Goal: Transaction & Acquisition: Purchase product/service

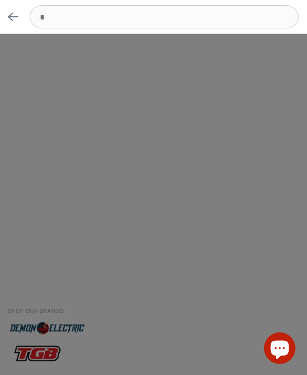
click at [81, 69] on body "Skip to content Shop our brands: Shop our brands: Free Shipping Over $75 | All …" at bounding box center [153, 187] width 307 height 375
click at [12, 23] on button "<-" at bounding box center [13, 17] width 27 height 34
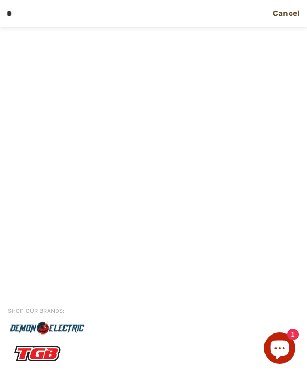
click at [285, 23] on button "Cancel" at bounding box center [286, 13] width 43 height 27
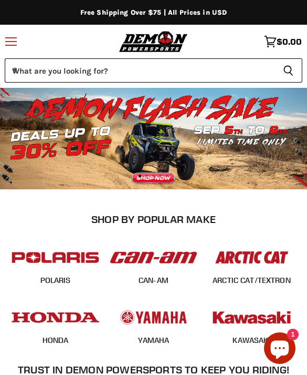
click at [12, 41] on icon at bounding box center [11, 41] width 11 height 0
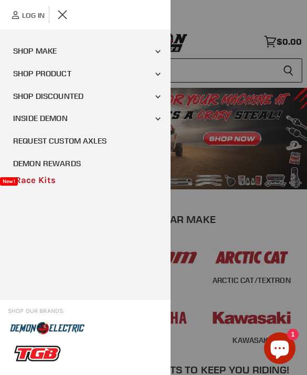
click at [77, 51] on link "Shop Make" at bounding box center [85, 51] width 171 height 23
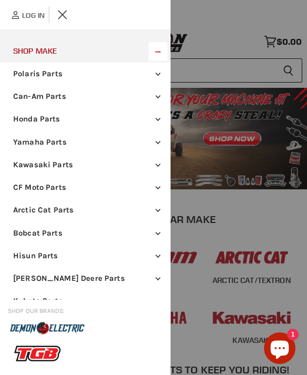
click at [78, 76] on link "Polaris Parts" at bounding box center [85, 74] width 171 height 23
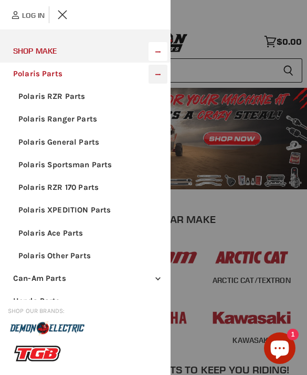
click at [85, 102] on link "Polaris RZR Parts" at bounding box center [85, 96] width 160 height 23
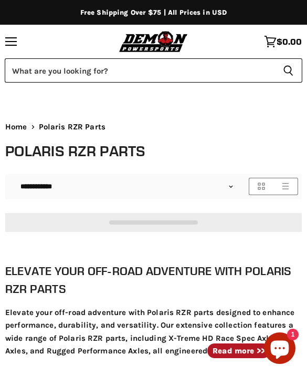
select select "**********"
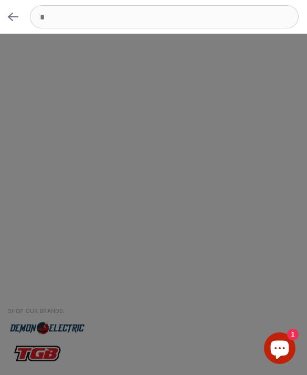
click at [58, 80] on body "Skip to content Shop our brands: Shop our brands: Free Shipping Over $75 | All …" at bounding box center [153, 187] width 307 height 375
click at [15, 27] on button "<-" at bounding box center [13, 17] width 27 height 34
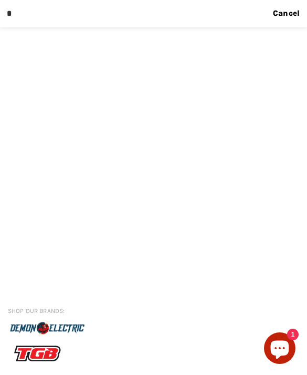
click at [164, 31] on div "What are you looking for? Cancel Search icon Spinner icon" at bounding box center [153, 187] width 307 height 375
click at [275, 18] on button "Cancel" at bounding box center [286, 13] width 43 height 27
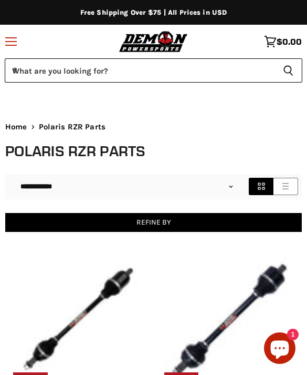
click at [18, 48] on div "Menu icon Translation missing: en.general.icons.icon_search_close icon Menu" at bounding box center [11, 41] width 22 height 25
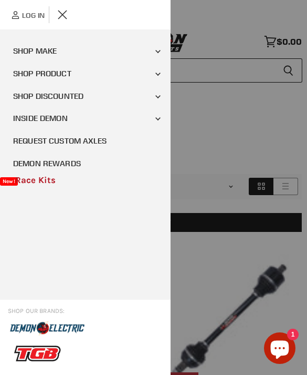
click at [57, 79] on link "Shop Product" at bounding box center [85, 74] width 171 height 23
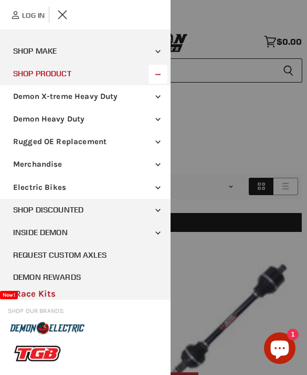
click at [93, 98] on link "Demon X-treme Heavy Duty" at bounding box center [85, 96] width 171 height 23
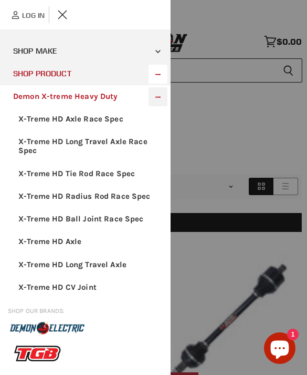
click at [109, 123] on link "X-Treme HD Axle Race Spec" at bounding box center [85, 119] width 160 height 23
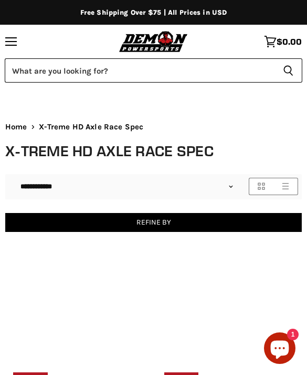
select select "**********"
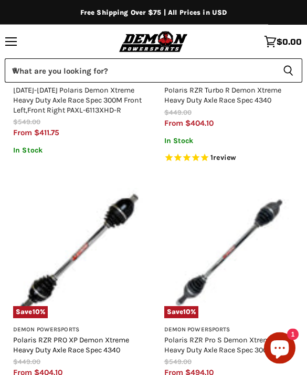
scroll to position [1841, 0]
click at [91, 335] on link "Polaris RZR PRO XP Demon Xtreme Heavy Duty Axle Race Spec 4340" at bounding box center [71, 344] width 116 height 19
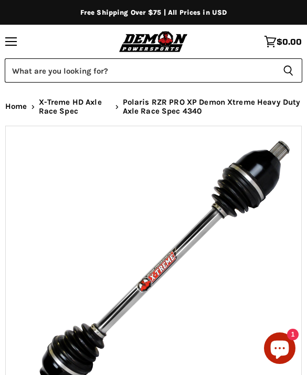
select select "******"
